Goal: Transaction & Acquisition: Purchase product/service

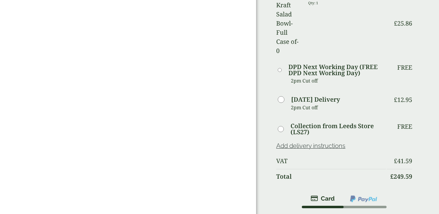
scroll to position [538, 0]
